Goal: Task Accomplishment & Management: Manage account settings

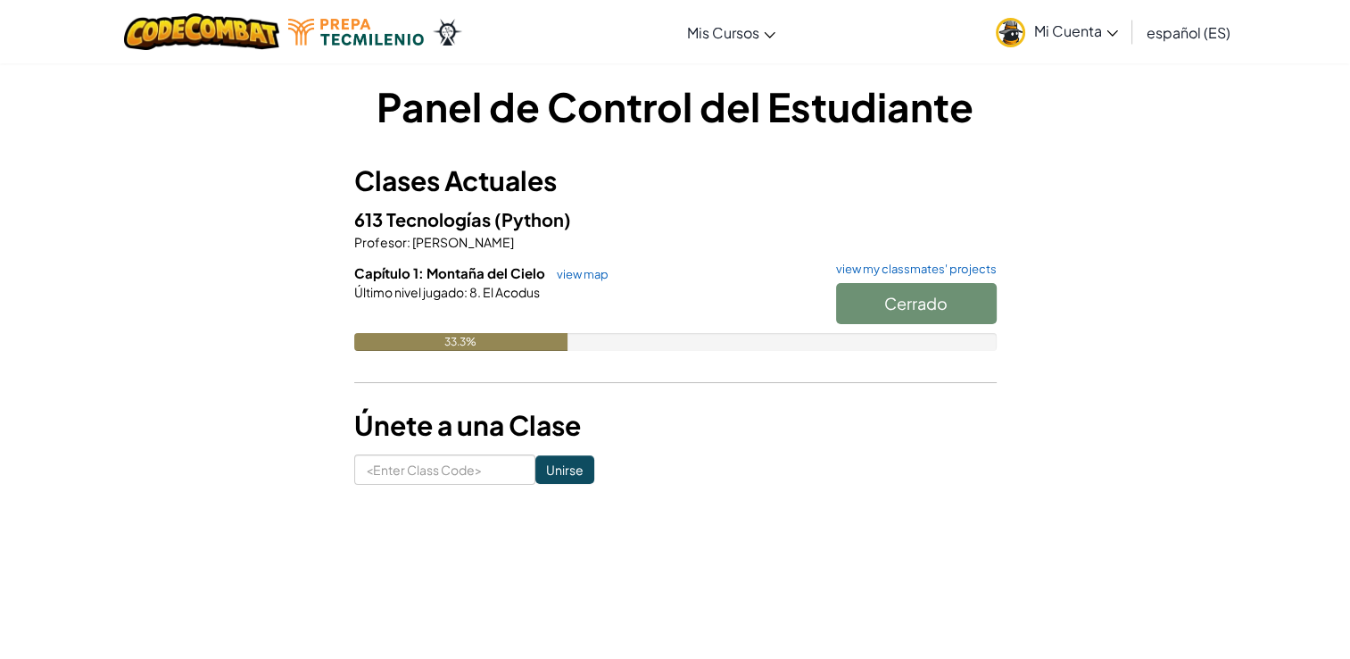
scroll to position [32, 0]
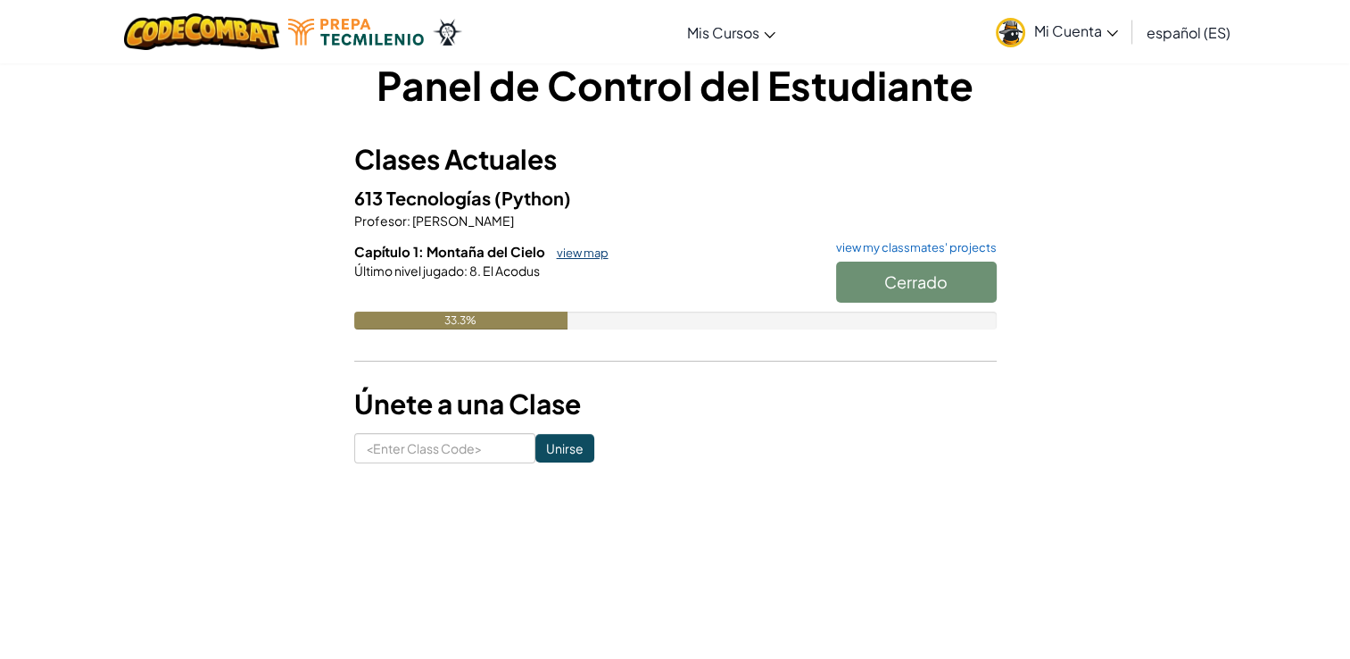
click at [593, 255] on link "view map" at bounding box center [578, 252] width 61 height 14
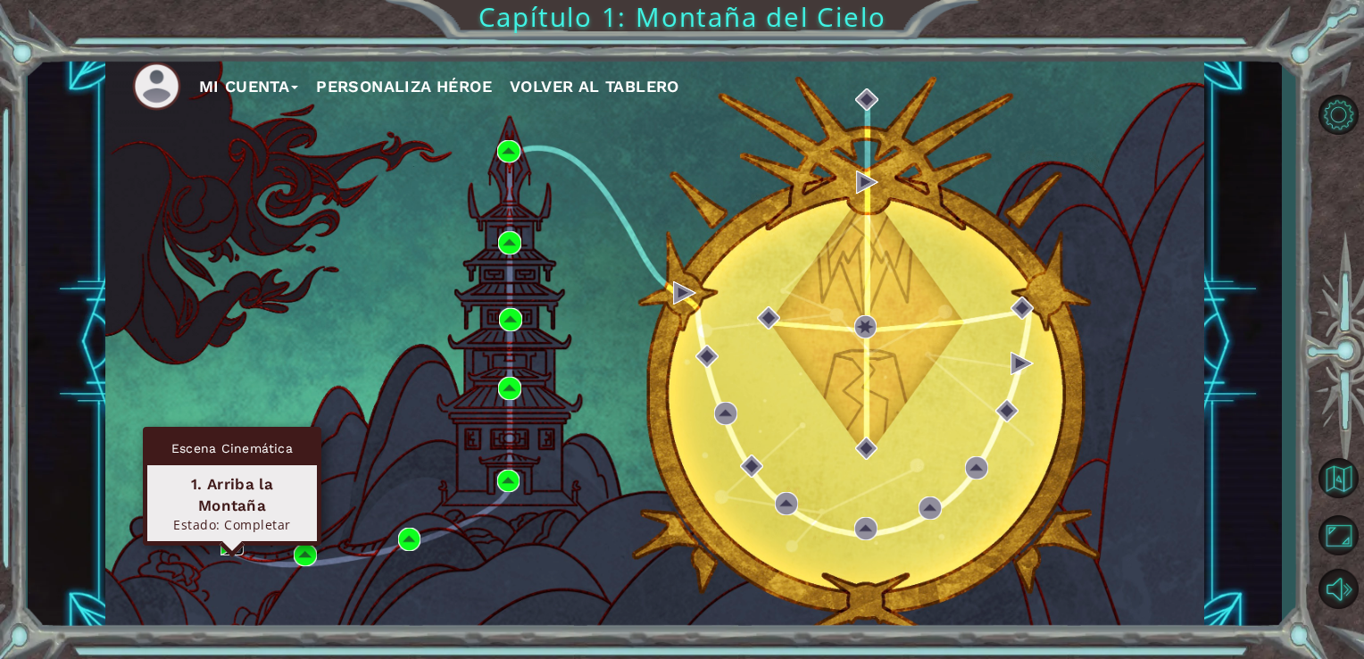
click at [228, 543] on img at bounding box center [231, 543] width 23 height 23
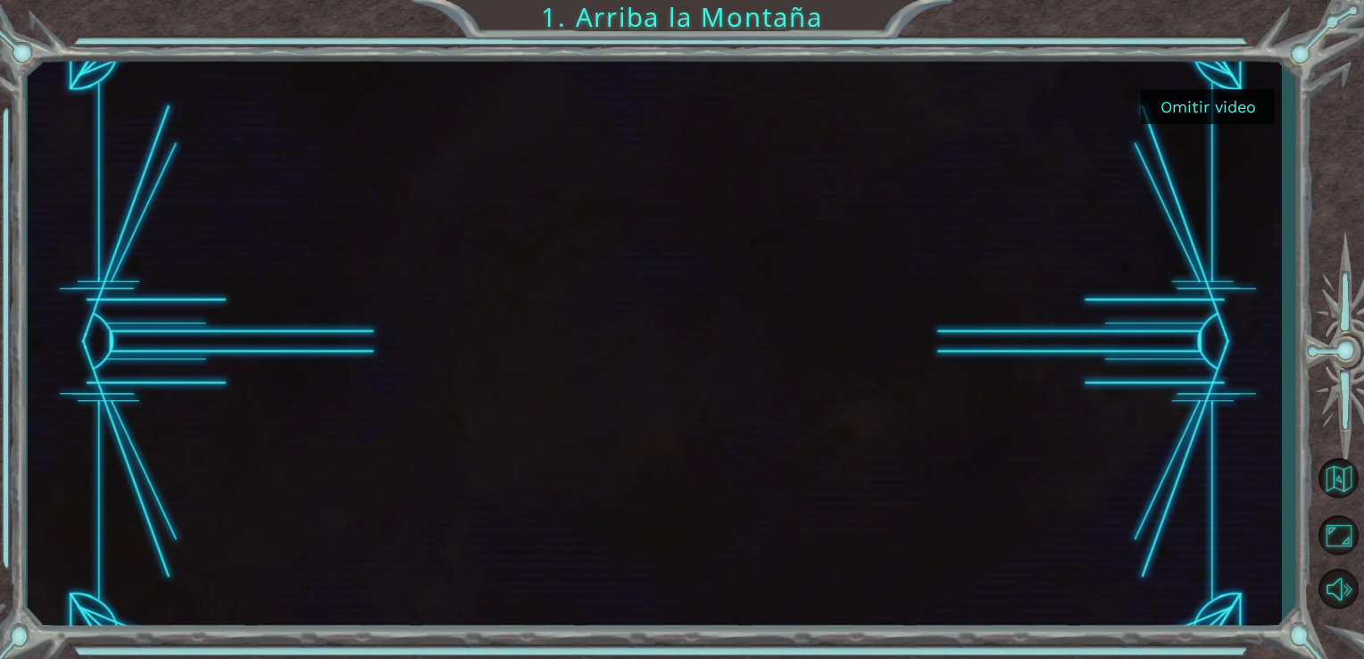
click at [1239, 99] on button "Omitir video" at bounding box center [1207, 106] width 134 height 35
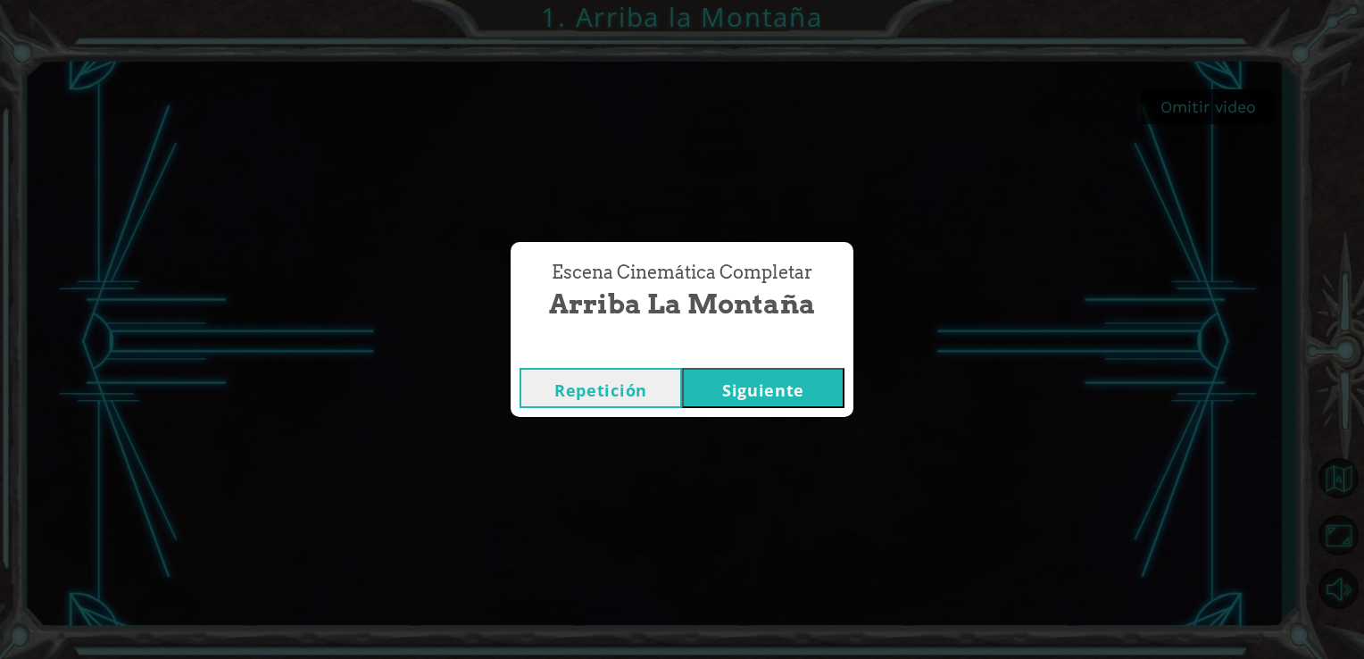
click at [797, 368] on button "Siguiente" at bounding box center [763, 388] width 162 height 40
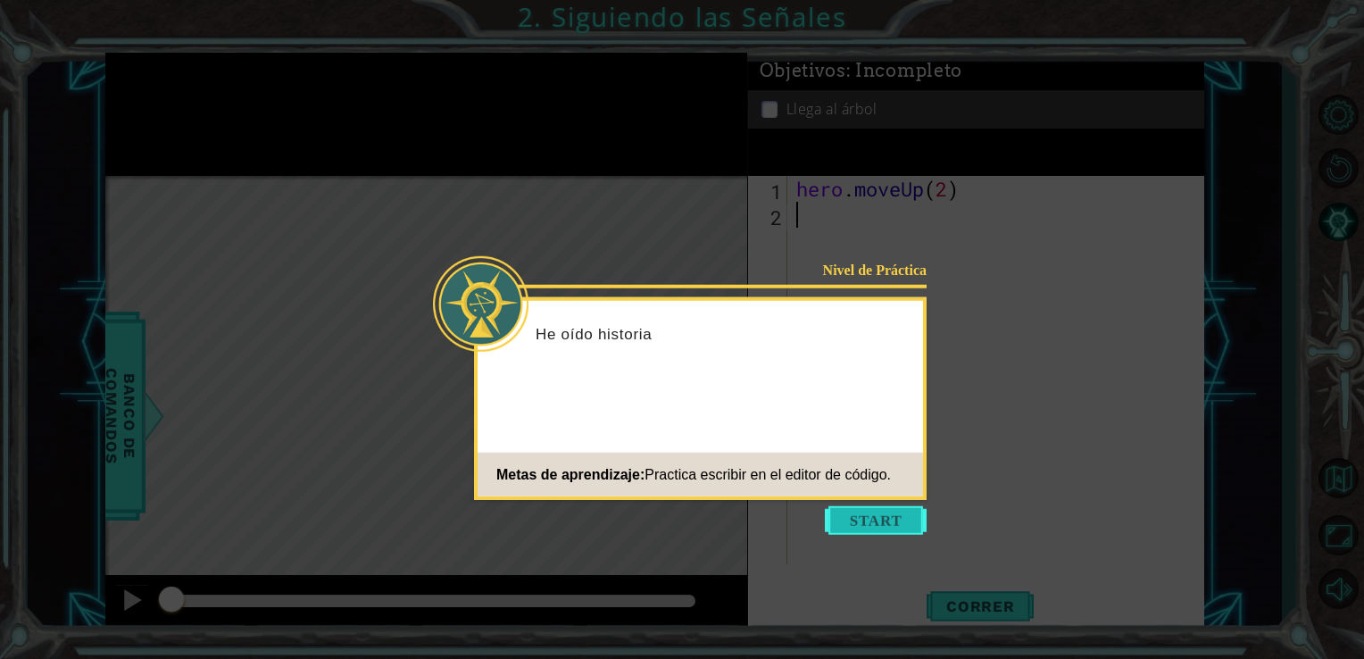
click at [852, 519] on button "Start" at bounding box center [876, 520] width 102 height 29
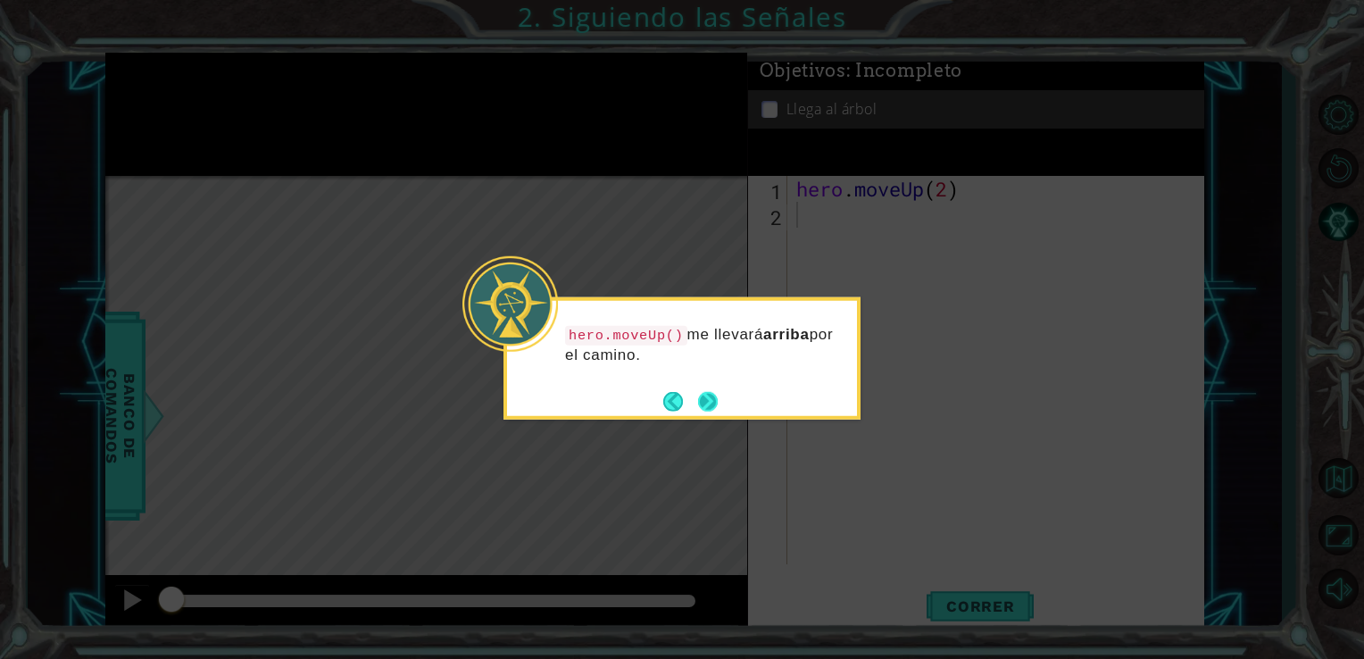
click at [702, 402] on button "Next" at bounding box center [708, 401] width 20 height 20
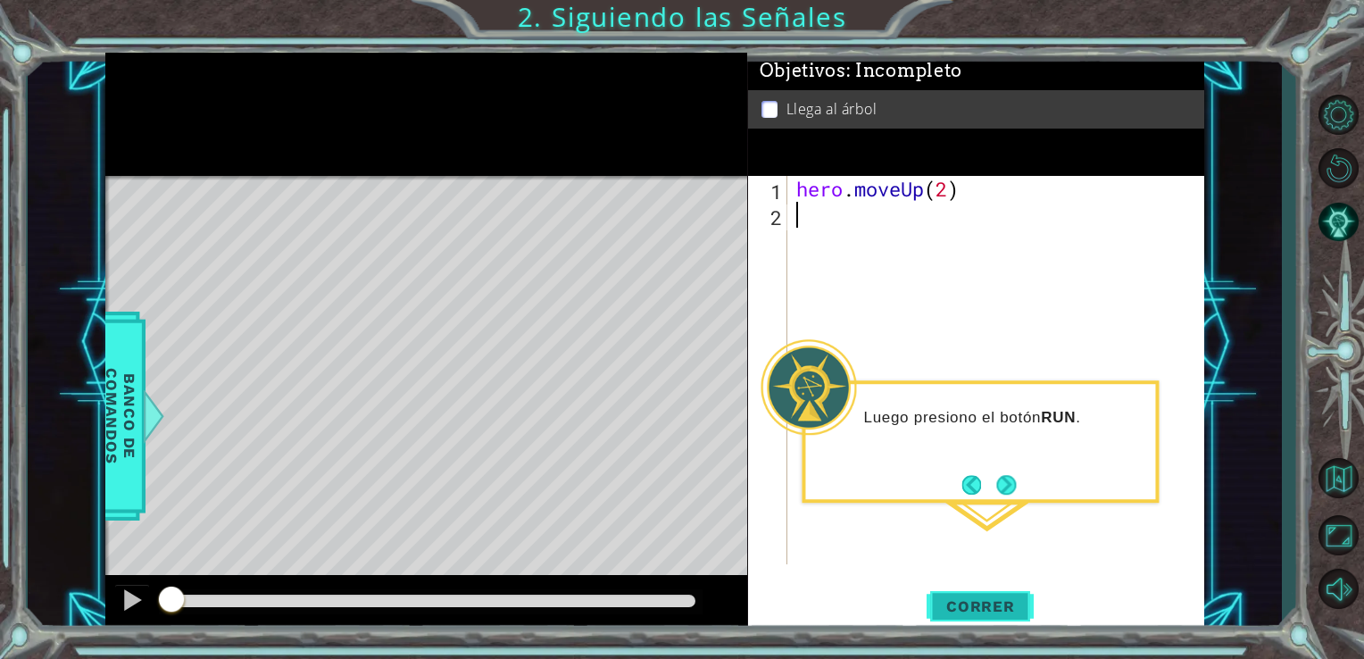
click at [999, 601] on span "Correr" at bounding box center [980, 606] width 104 height 18
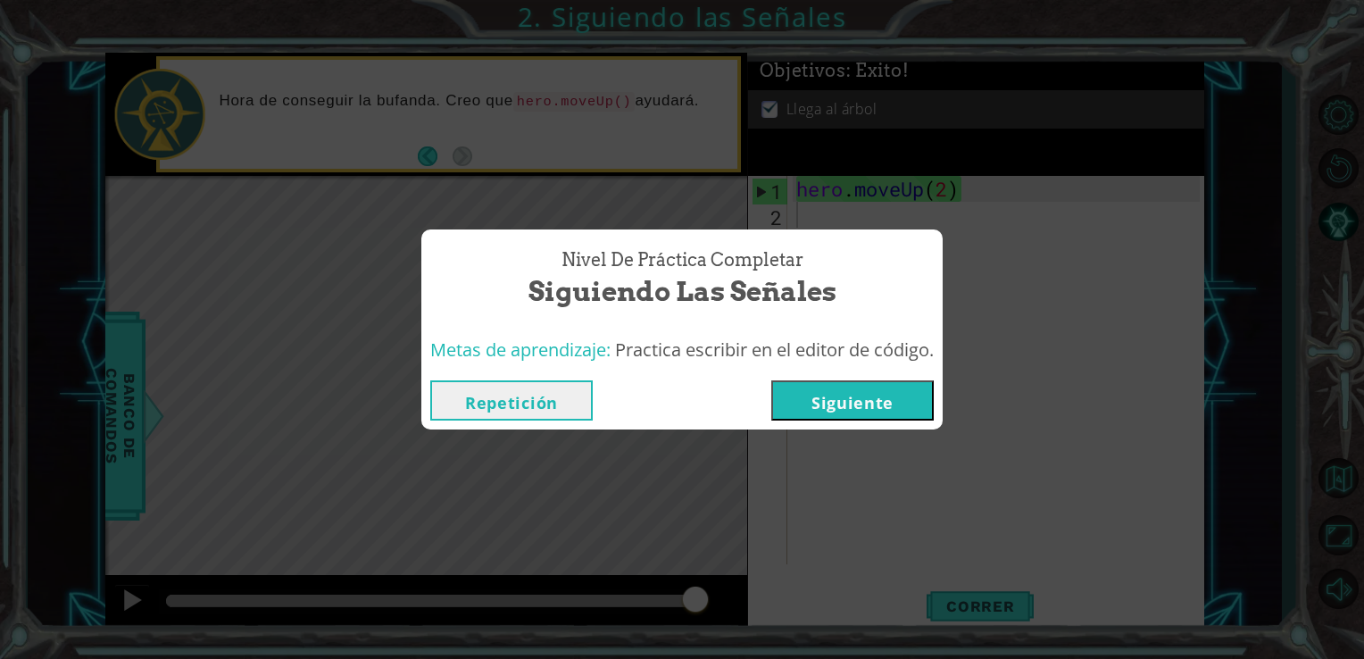
click at [892, 416] on button "Siguiente" at bounding box center [852, 400] width 162 height 40
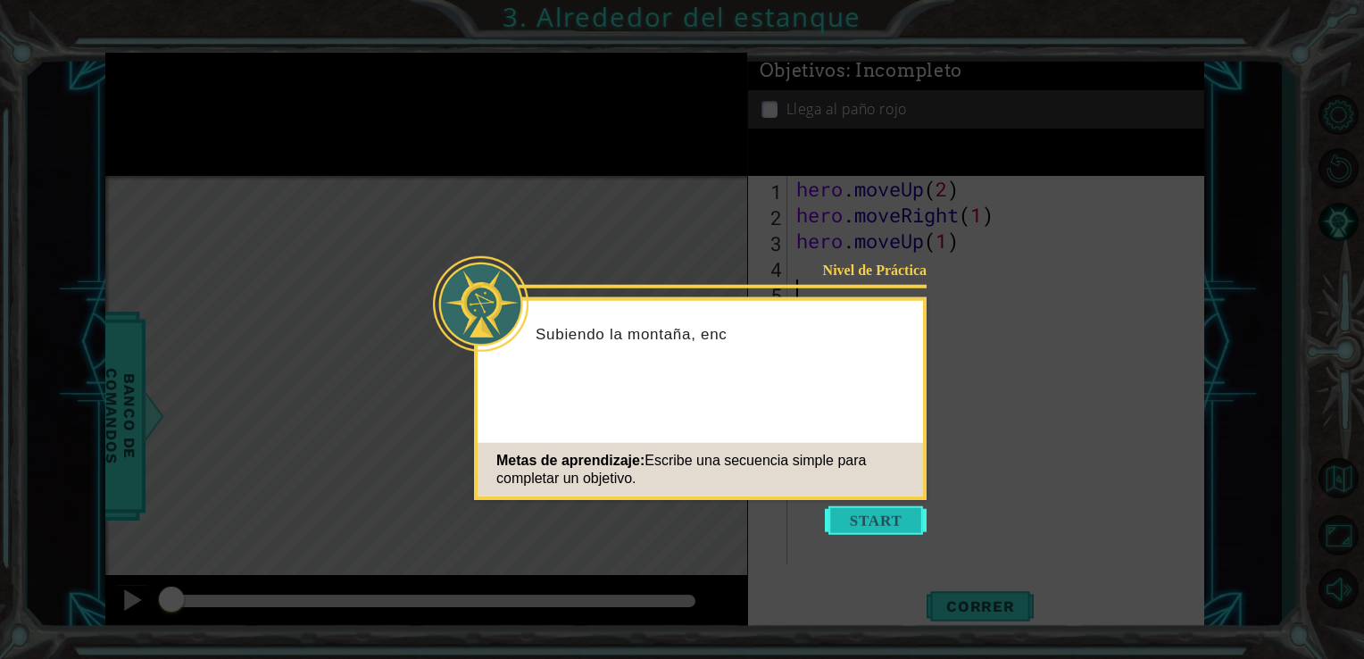
click at [864, 516] on button "Start" at bounding box center [876, 520] width 102 height 29
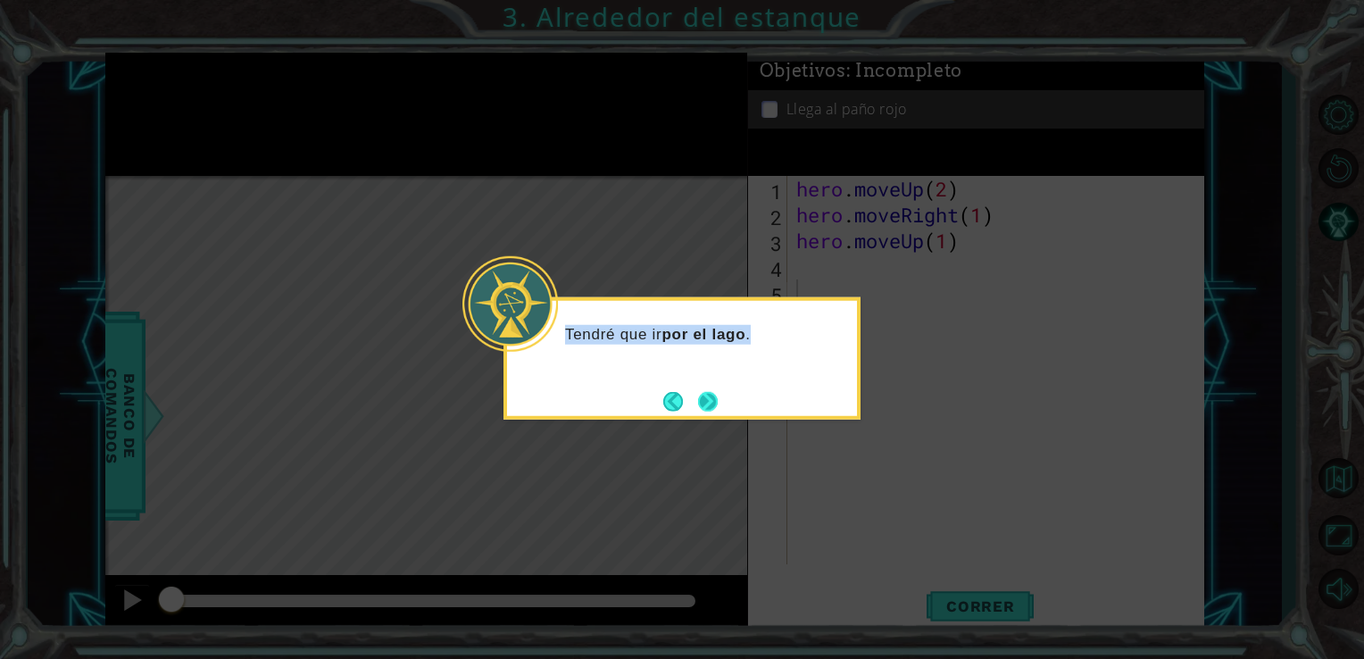
drag, startPoint x: 864, startPoint y: 516, endPoint x: 714, endPoint y: 405, distance: 186.3
click at [714, 405] on body "1 ההההההההההההההההההההההההההההההההההההההההההההההההההההההההההההההההההההההההההההה…" at bounding box center [682, 329] width 1364 height 659
click at [714, 405] on button "Next" at bounding box center [708, 401] width 20 height 20
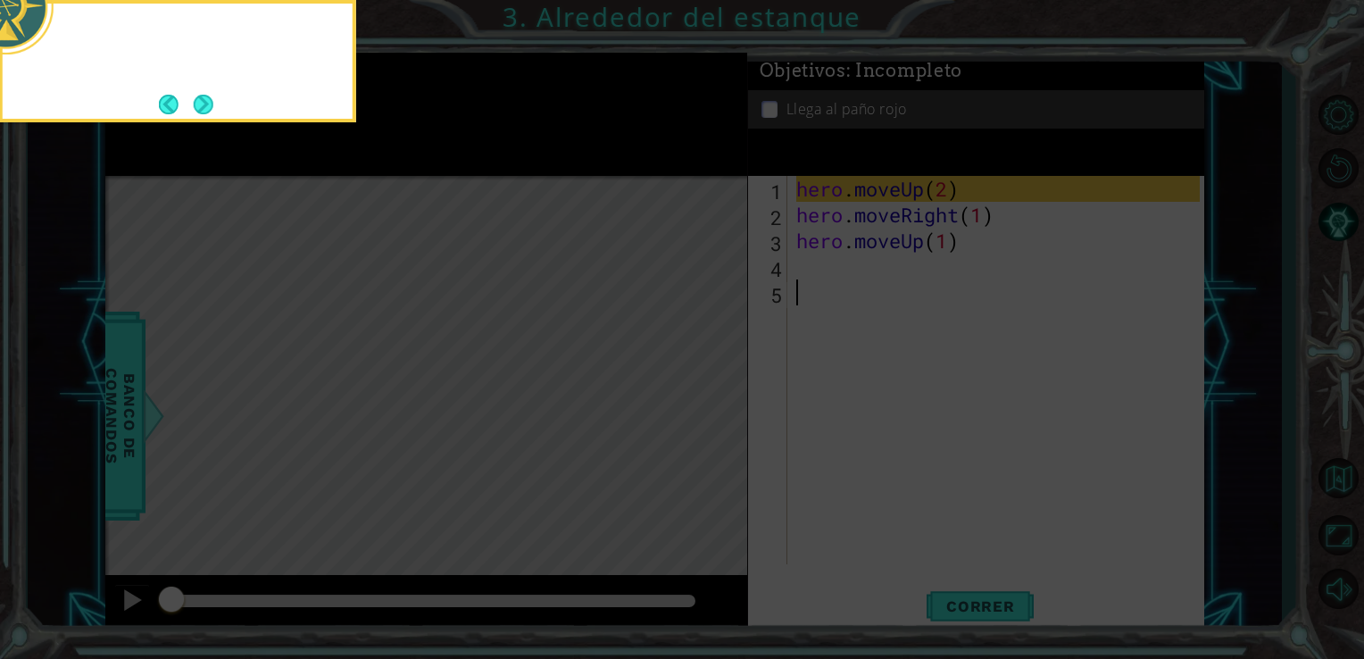
click at [714, 405] on icon at bounding box center [682, 99] width 1364 height 1120
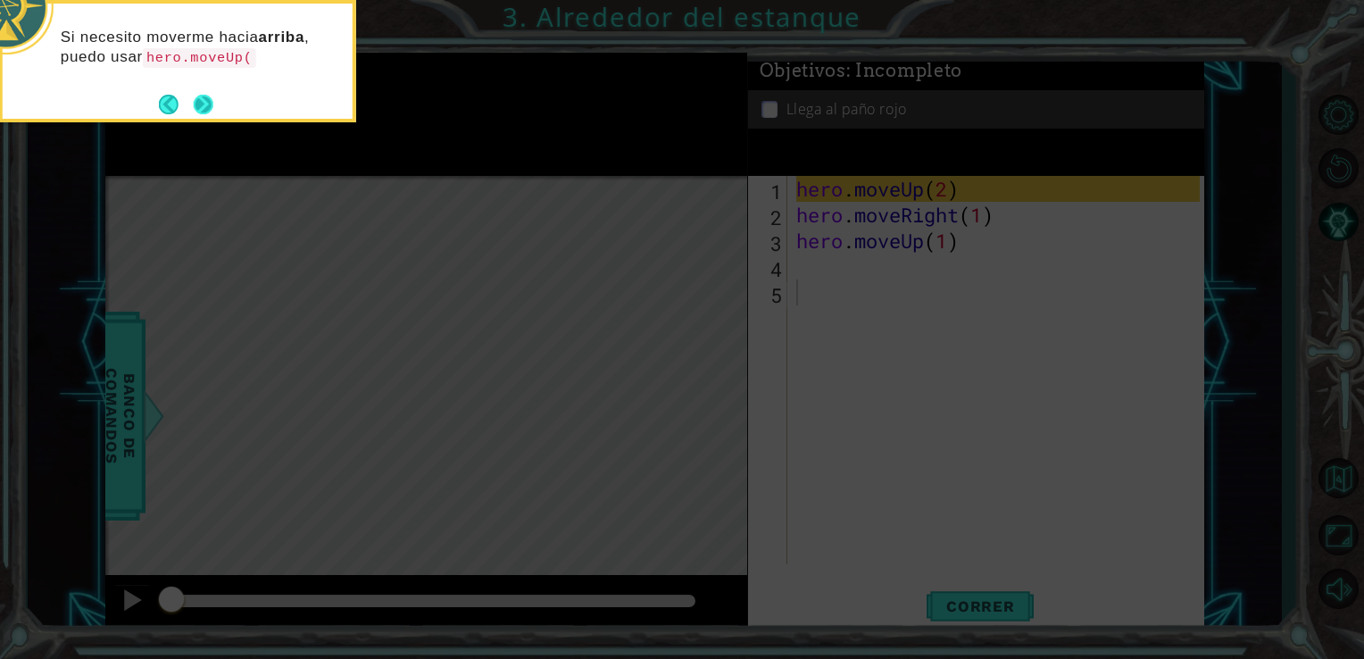
click at [195, 103] on button "Next" at bounding box center [204, 105] width 20 height 20
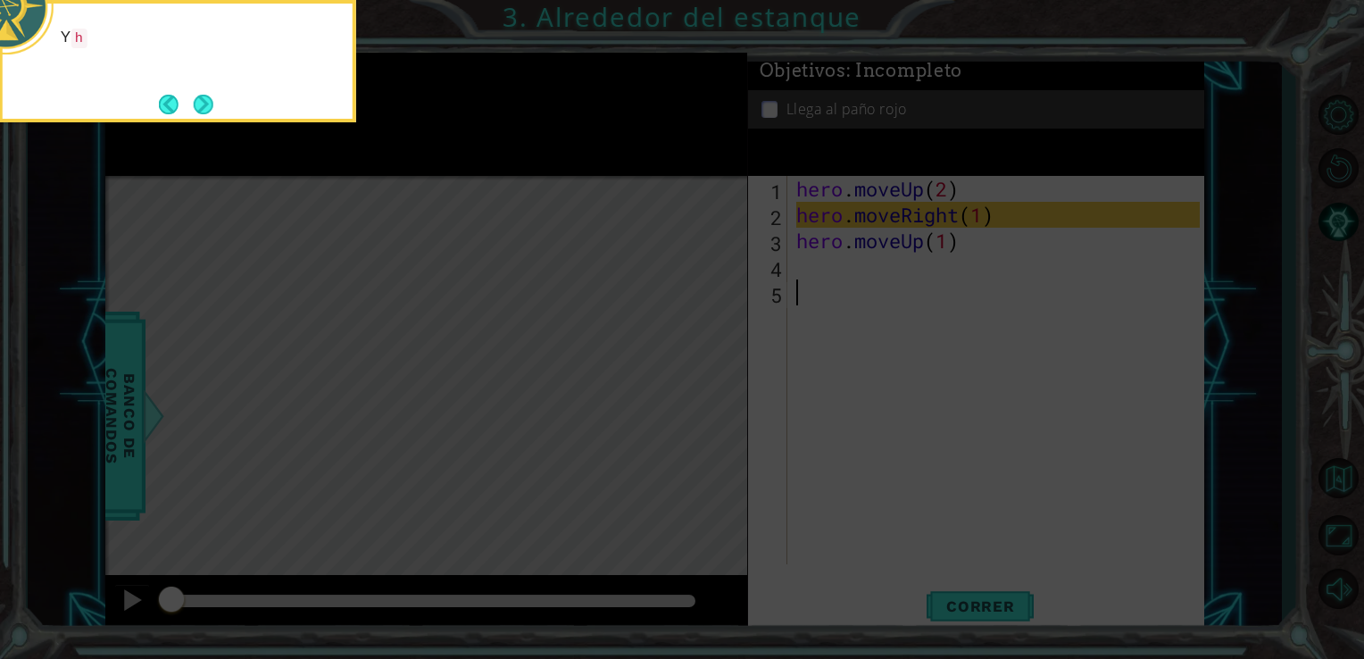
click at [195, 103] on button "Next" at bounding box center [204, 105] width 20 height 20
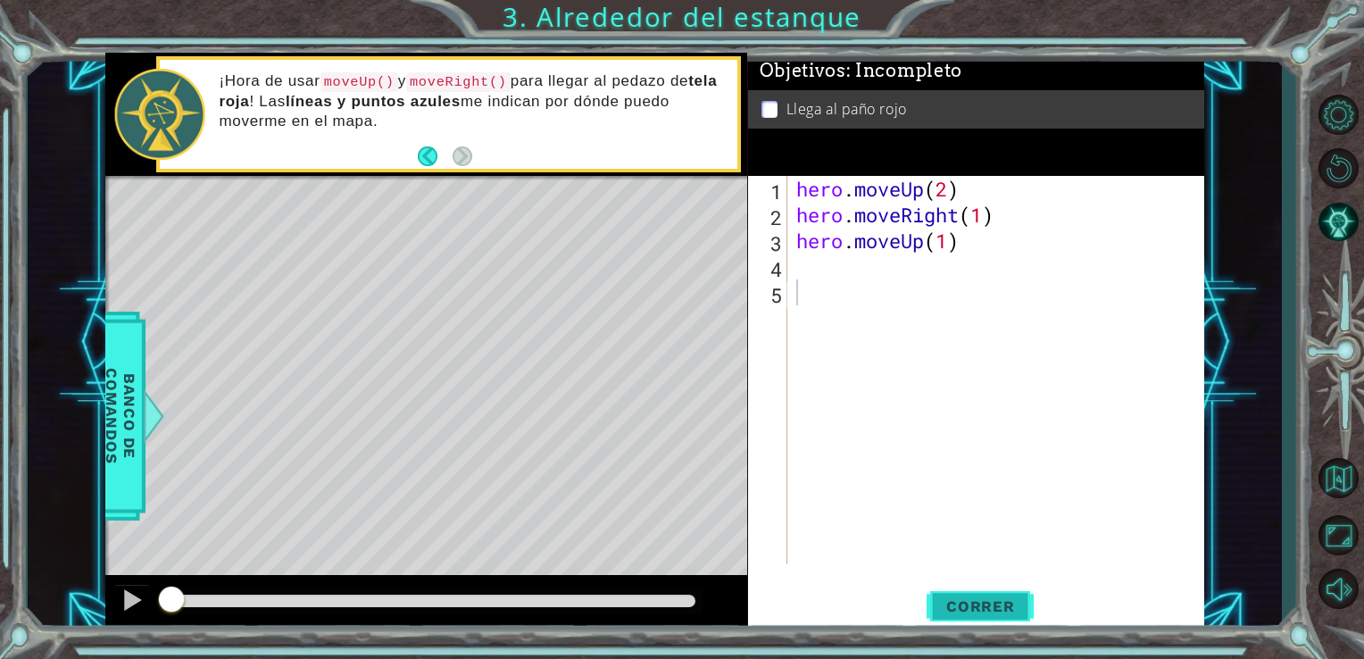
click at [929, 586] on button "Correr" at bounding box center [979, 606] width 107 height 46
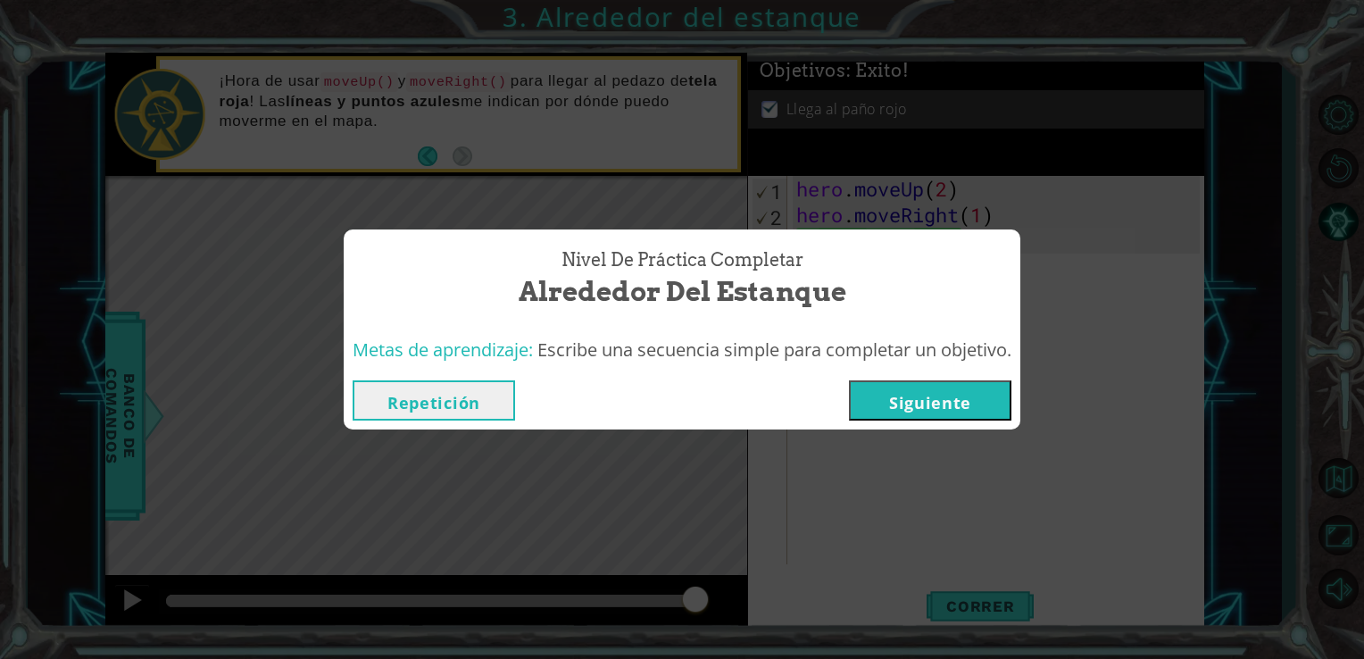
click at [914, 398] on button "Siguiente" at bounding box center [930, 400] width 162 height 40
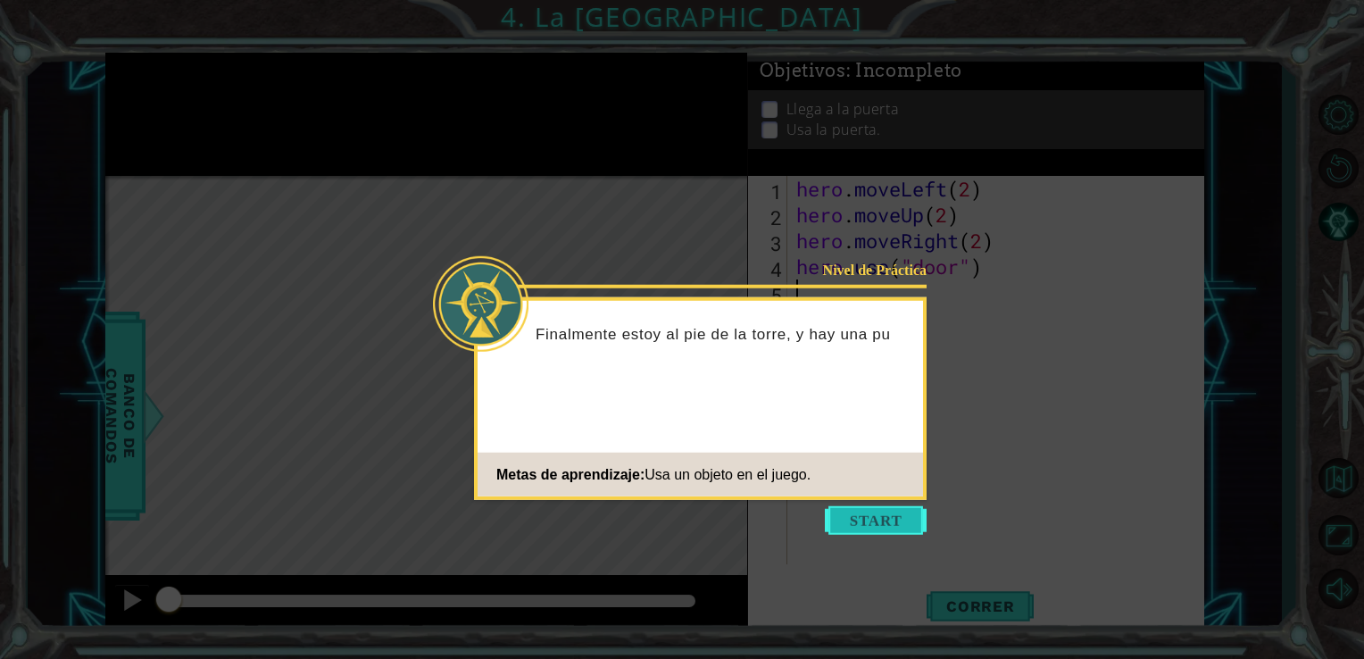
click at [864, 521] on button "Start" at bounding box center [876, 520] width 102 height 29
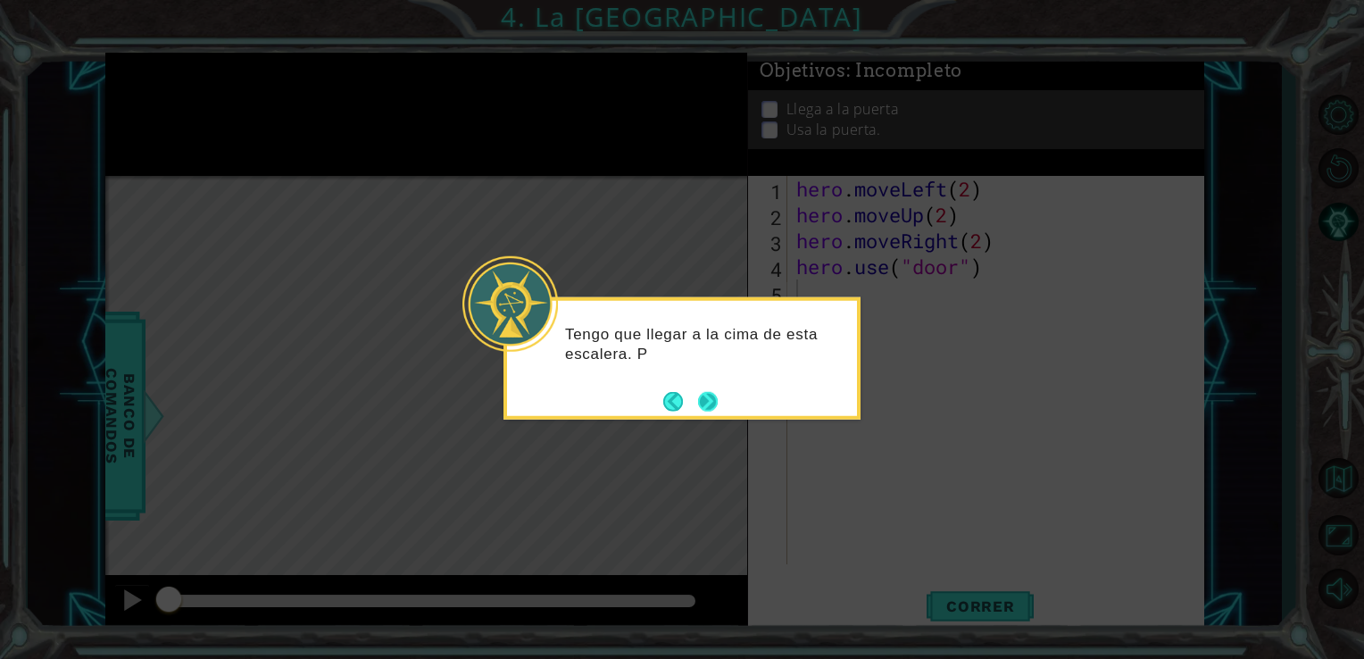
click at [709, 407] on button "Next" at bounding box center [707, 401] width 21 height 21
click at [709, 407] on button "Next" at bounding box center [708, 401] width 20 height 20
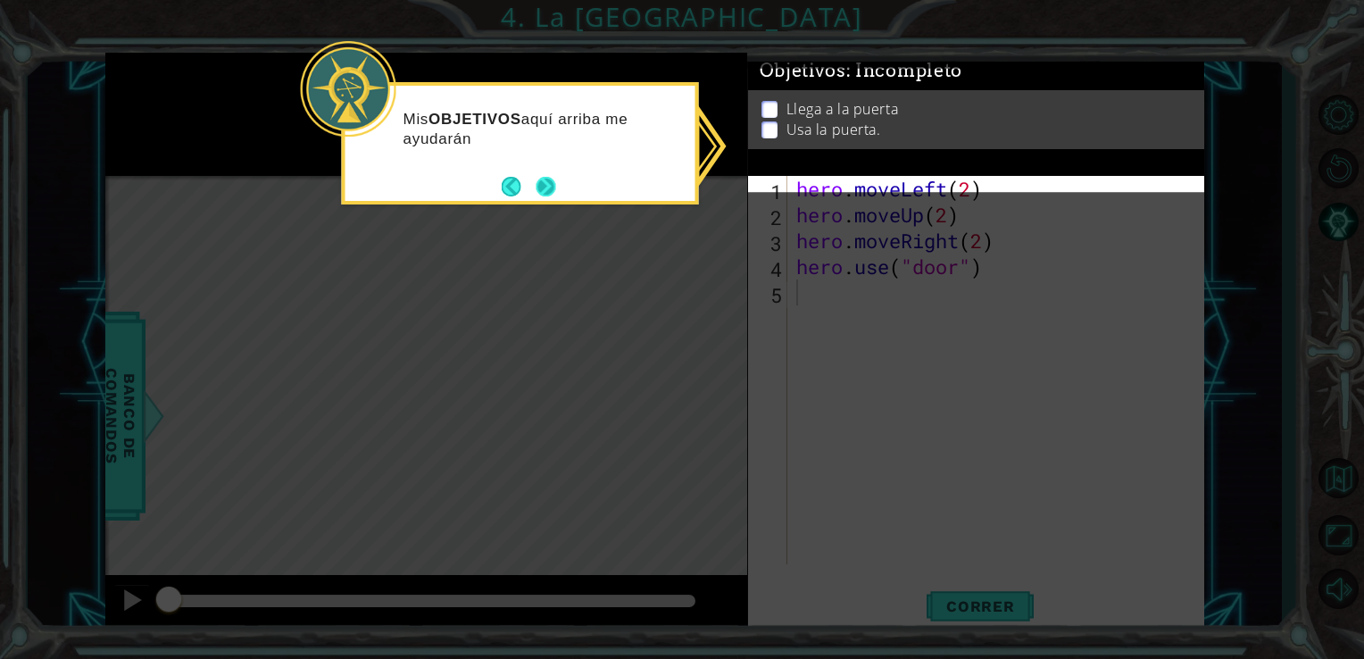
click at [540, 196] on button "Next" at bounding box center [546, 187] width 20 height 20
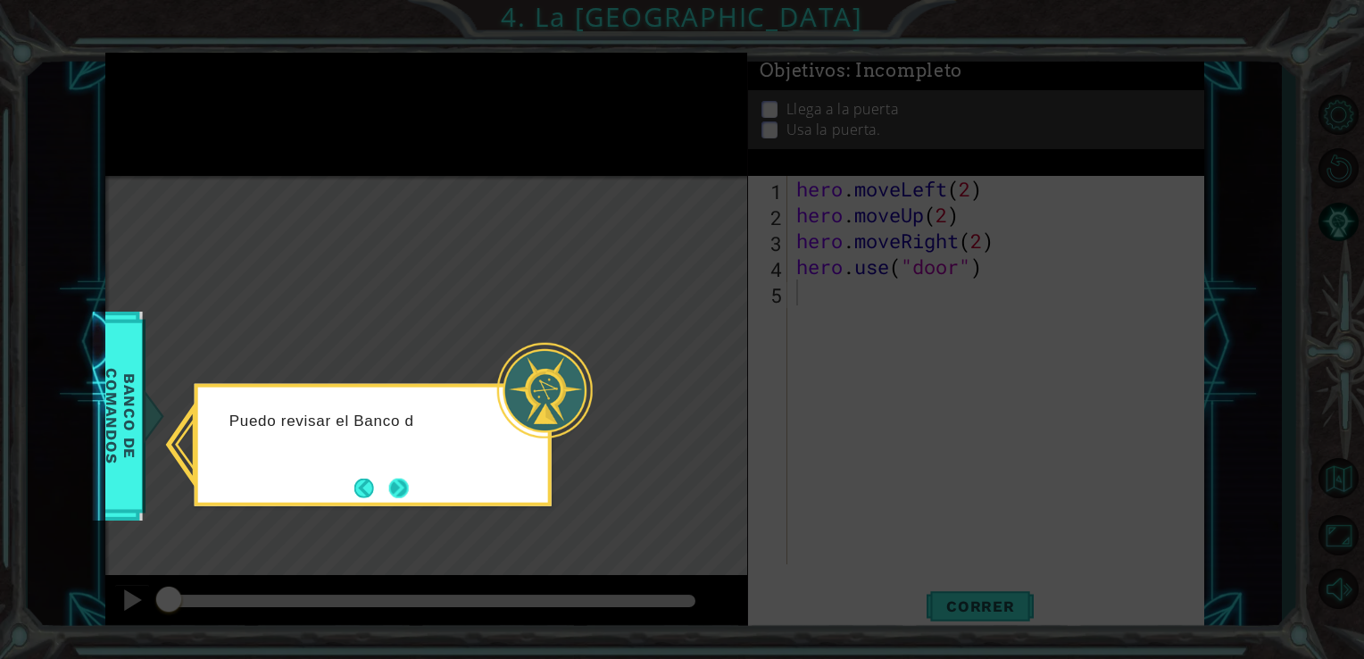
click at [399, 495] on button "Next" at bounding box center [399, 487] width 20 height 20
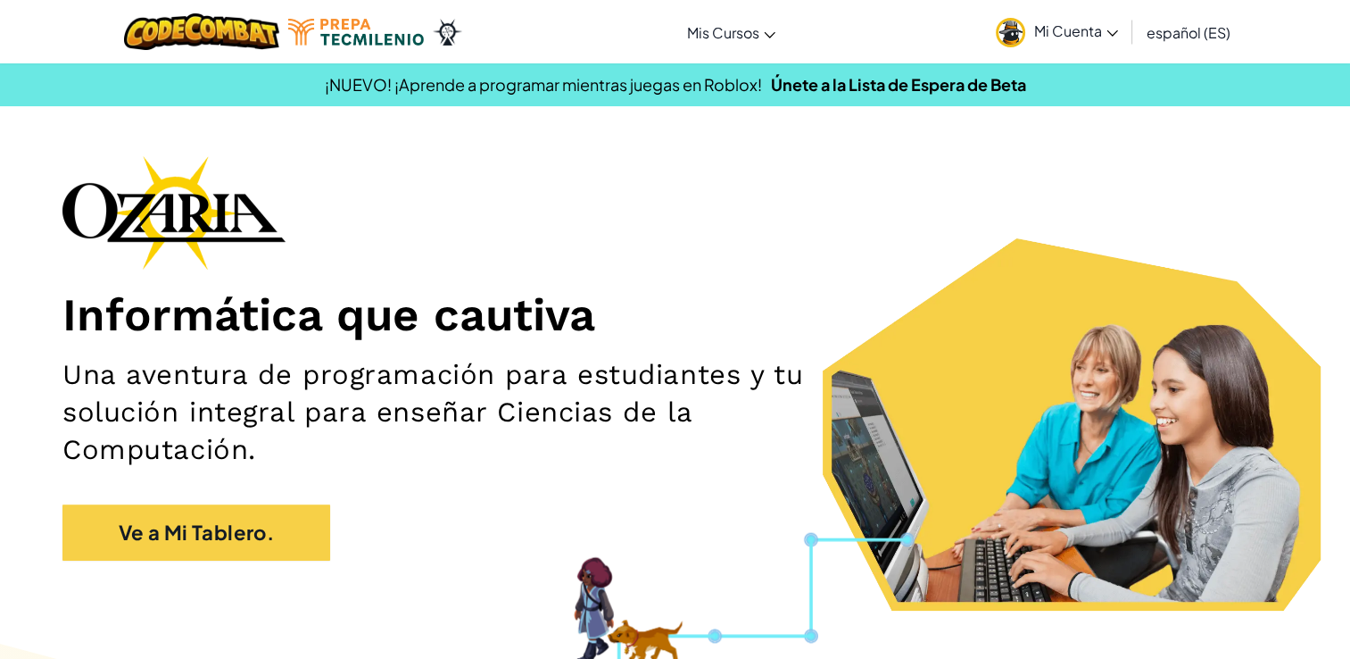
click at [1063, 38] on span "Mi Cuenta" at bounding box center [1076, 30] width 84 height 19
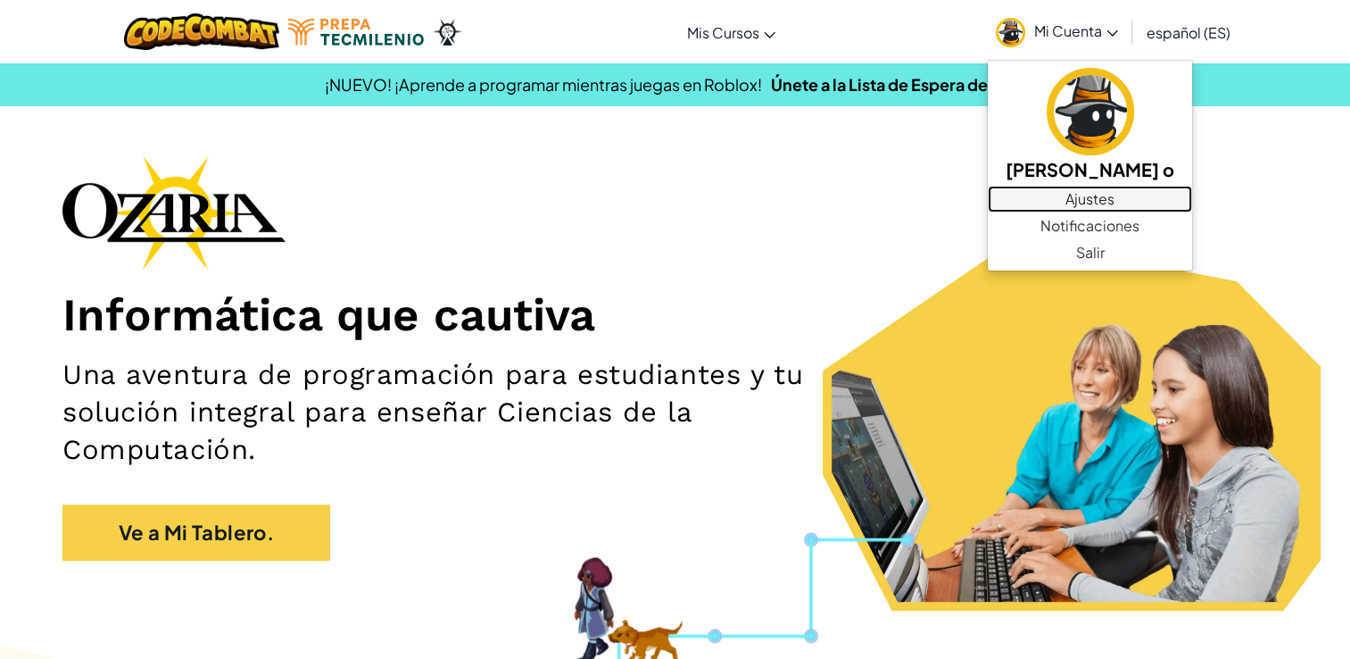
click at [1049, 208] on link "Ajustes" at bounding box center [1090, 199] width 204 height 27
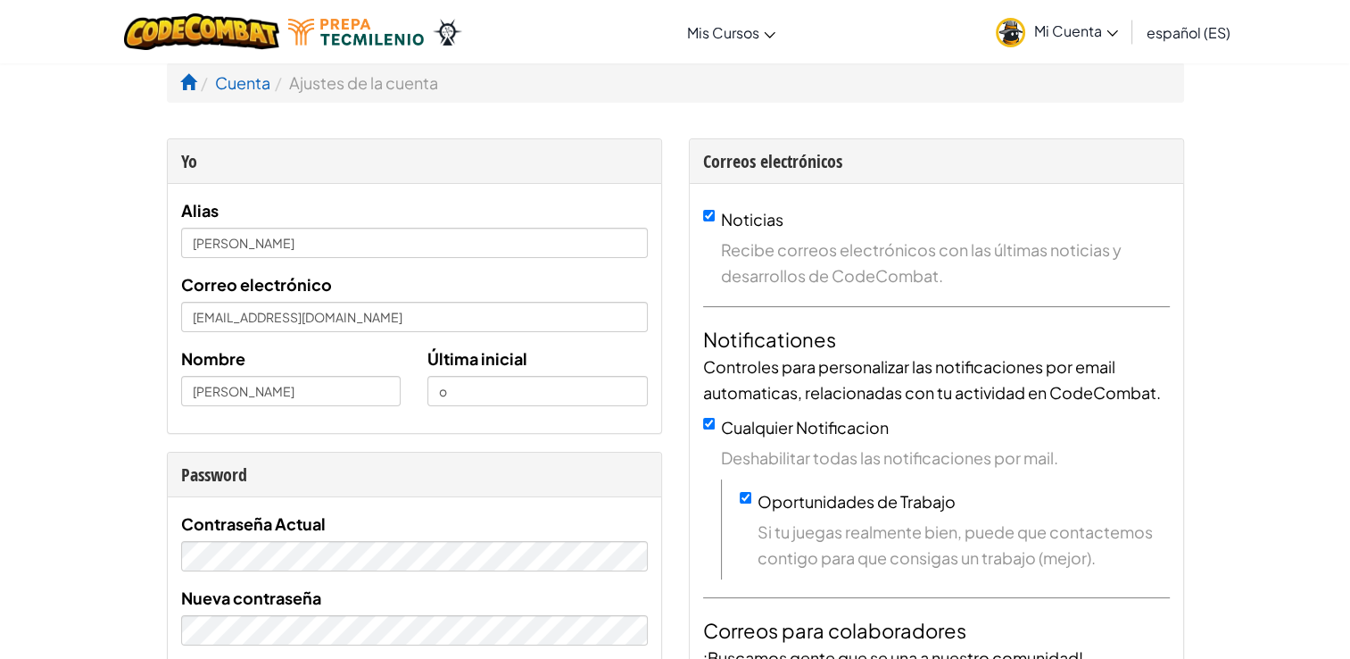
click at [1022, 12] on link "Mi Cuenta" at bounding box center [1057, 32] width 140 height 56
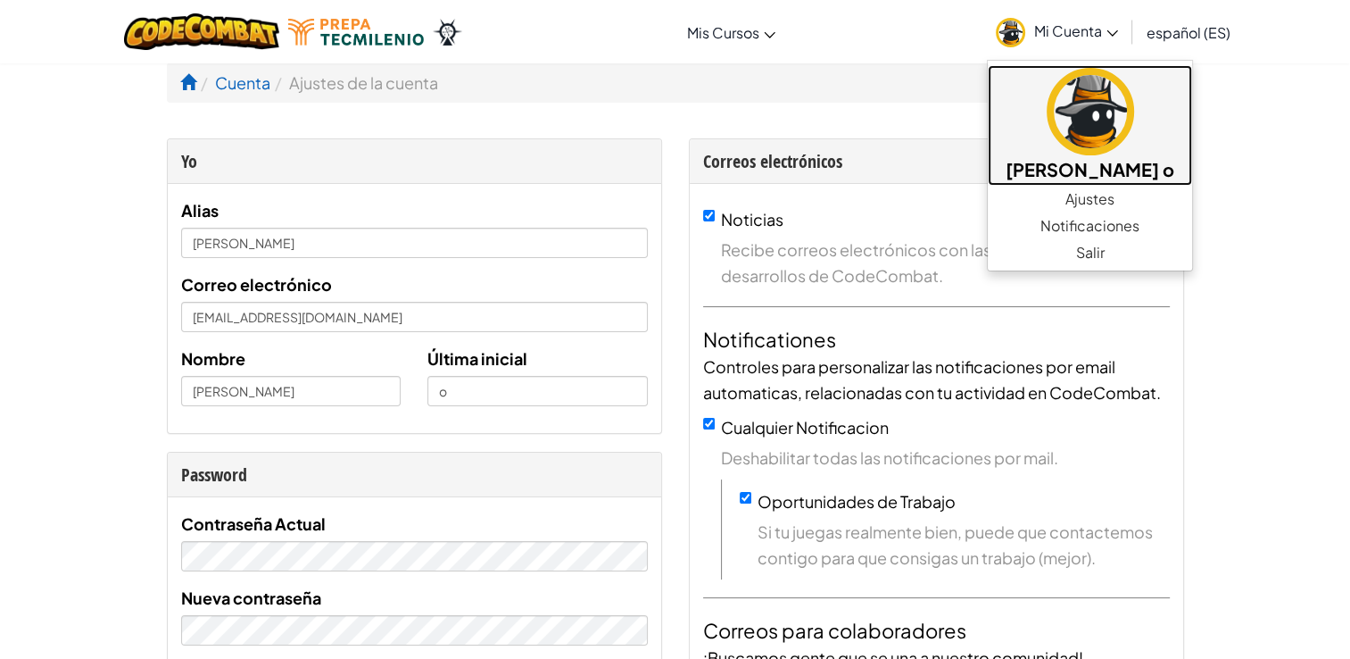
click at [1090, 109] on img at bounding box center [1090, 111] width 87 height 87
